Goal: Transaction & Acquisition: Subscribe to service/newsletter

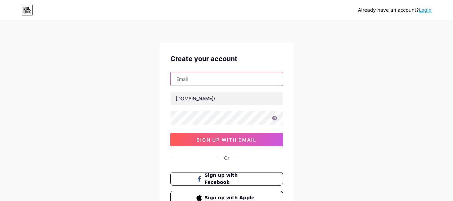
click at [202, 78] on input "text" at bounding box center [227, 78] width 112 height 13
paste input "[EMAIL_ADDRESS][DOMAIN_NAME]"
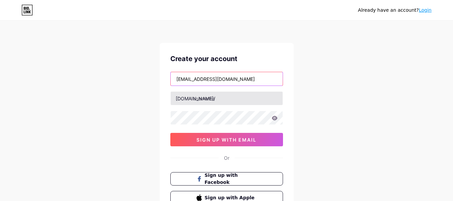
type input "[EMAIL_ADDRESS][DOMAIN_NAME]"
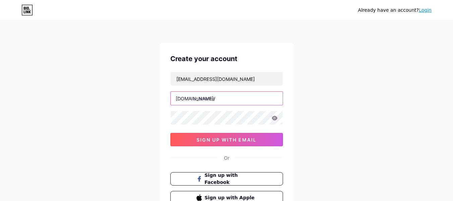
drag, startPoint x: 232, startPoint y: 95, endPoint x: 243, endPoint y: 98, distance: 11.3
click at [232, 95] on input "text" at bounding box center [227, 97] width 112 height 13
paste input "spireexchange"
type input "spireexchange"
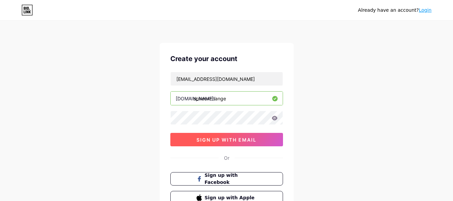
click at [229, 139] on span "sign up with email" at bounding box center [226, 140] width 60 height 6
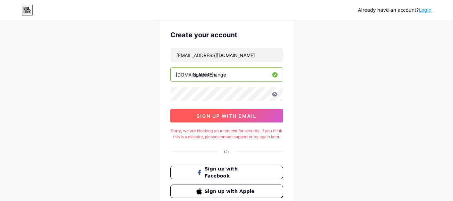
scroll to position [67, 0]
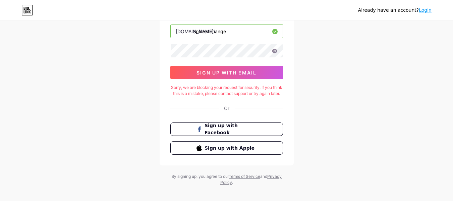
click at [357, 140] on div "Already have an account? Login Create your account [EMAIL_ADDRESS][DOMAIN_NAME]…" at bounding box center [226, 70] width 453 height 274
click at [425, 9] on link "Login" at bounding box center [424, 9] width 13 height 5
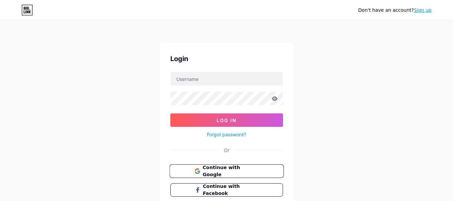
click at [225, 167] on span "Continue with Google" at bounding box center [230, 171] width 56 height 14
